Goal: Navigation & Orientation: Find specific page/section

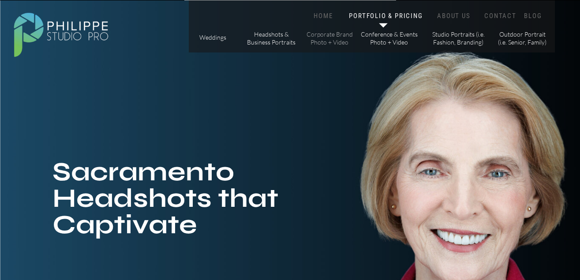
click at [322, 38] on p "Corporate Brand Photo + Video" at bounding box center [330, 37] width 50 height 15
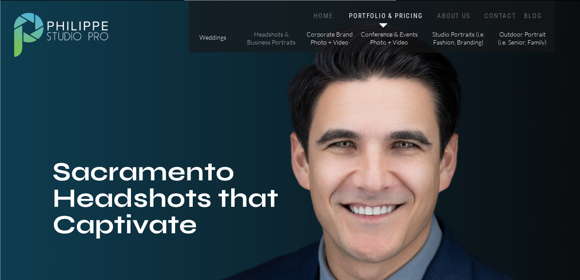
click at [262, 34] on p "Headshots & Business Portraits" at bounding box center [272, 37] width 50 height 15
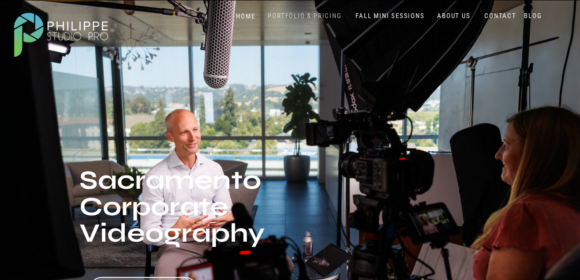
click at [292, 13] on nav "PORTFOLIO & PRICING" at bounding box center [305, 16] width 81 height 8
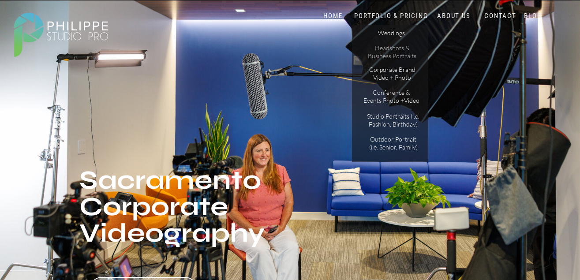
click at [397, 55] on p "Headshots & Business Portraits" at bounding box center [392, 51] width 50 height 15
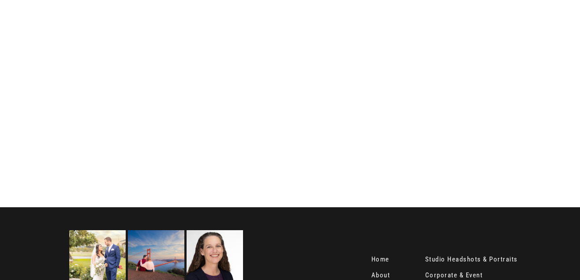
scroll to position [3912, 0]
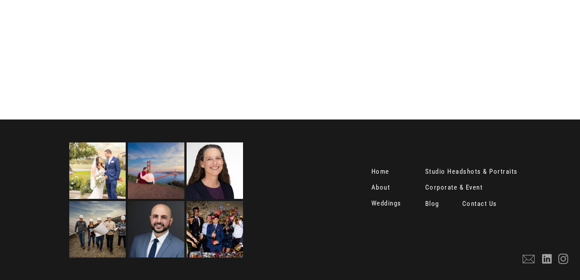
click at [487, 202] on nav "Contact Us" at bounding box center [480, 204] width 37 height 9
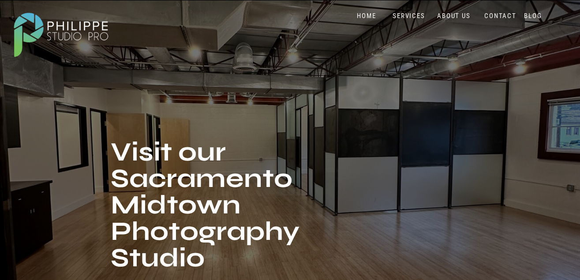
click at [533, 15] on nav "BLOG" at bounding box center [533, 16] width 22 height 8
